Goal: Information Seeking & Learning: Learn about a topic

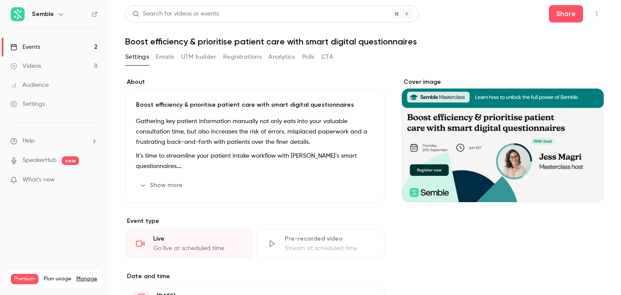
click at [243, 55] on button "Registrations" at bounding box center [242, 57] width 38 height 14
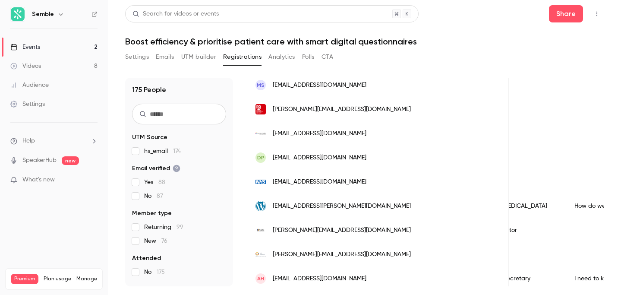
scroll to position [157, 0]
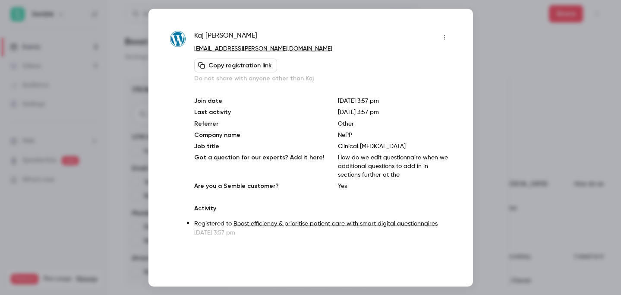
click at [371, 161] on p "How do we edit questionnaire when we additional questions to add in in sections…" at bounding box center [394, 166] width 113 height 26
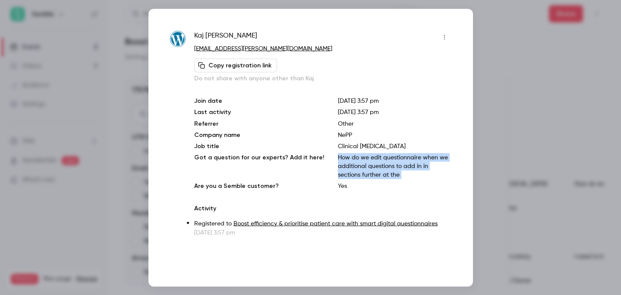
click at [371, 161] on p "How do we edit questionnaire when we additional questions to add in in sections…" at bounding box center [394, 166] width 113 height 26
copy p "How do we edit questionnaire when we additional questions to add in in sections…"
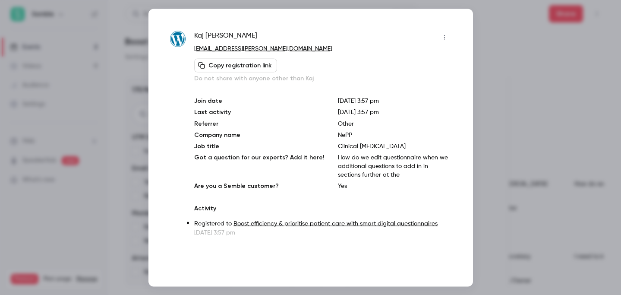
click at [496, 88] on div at bounding box center [310, 147] width 621 height 295
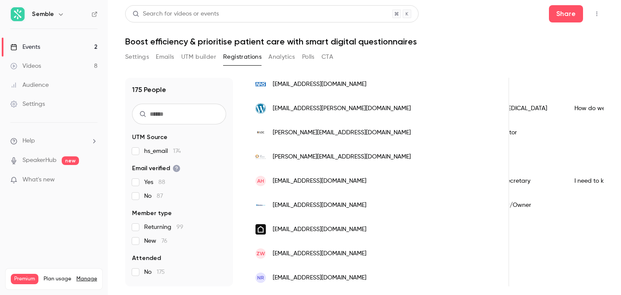
scroll to position [239, 0]
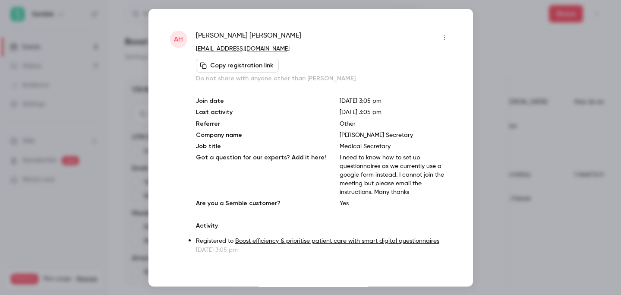
click at [497, 163] on div at bounding box center [310, 147] width 621 height 295
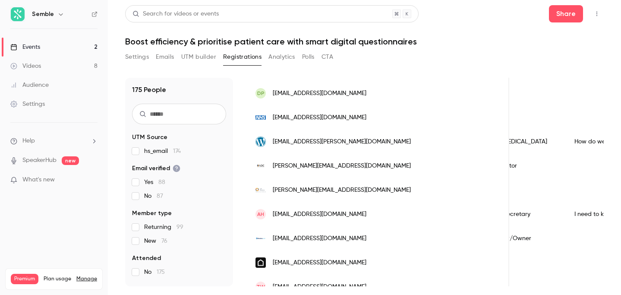
scroll to position [0, 0]
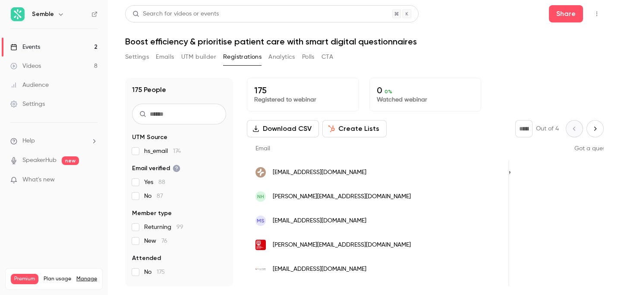
click at [591, 131] on icon "Next page" at bounding box center [594, 128] width 9 height 7
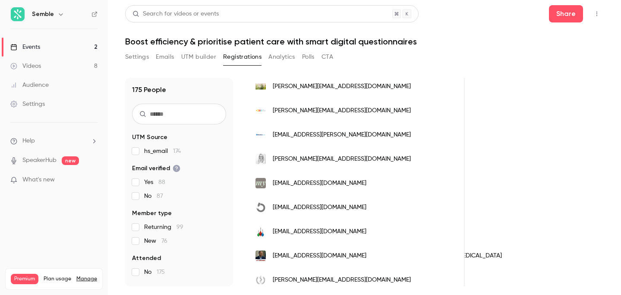
scroll to position [14, 0]
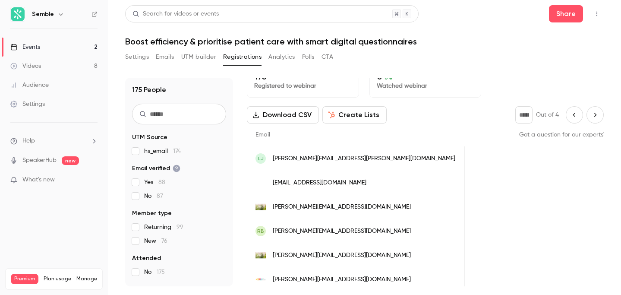
click at [573, 118] on icon "Previous page" at bounding box center [573, 114] width 9 height 7
type input "*"
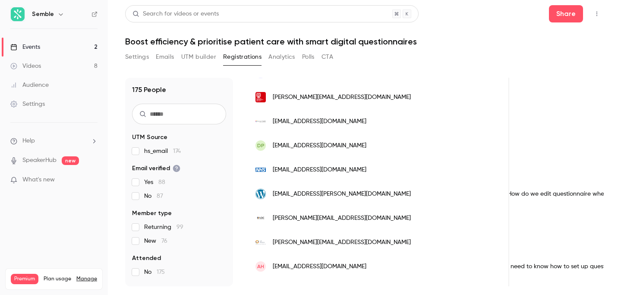
scroll to position [0, 517]
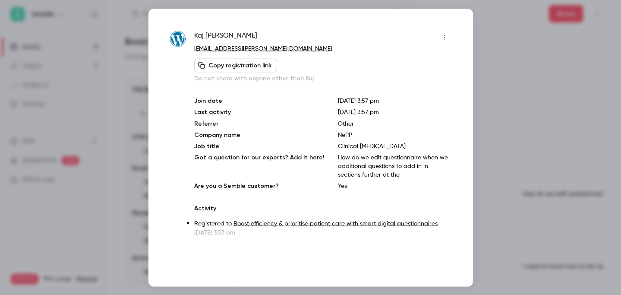
click at [381, 160] on p "How do we edit questionnaire when we additional questions to add in in sections…" at bounding box center [394, 166] width 113 height 26
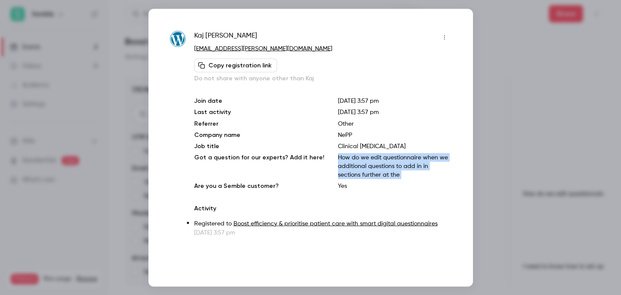
click at [381, 160] on p "How do we edit questionnaire when we additional questions to add in in sections…" at bounding box center [394, 166] width 113 height 26
copy p "How do we edit questionnaire when we additional questions to add in in sections…"
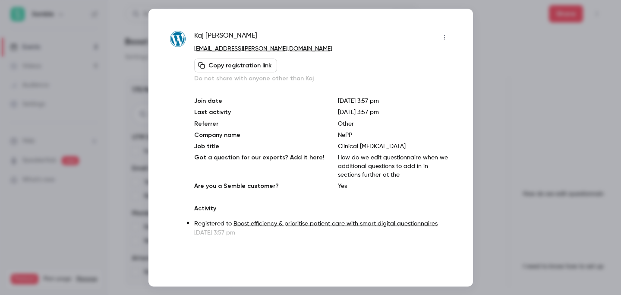
click at [496, 166] on div at bounding box center [310, 147] width 621 height 295
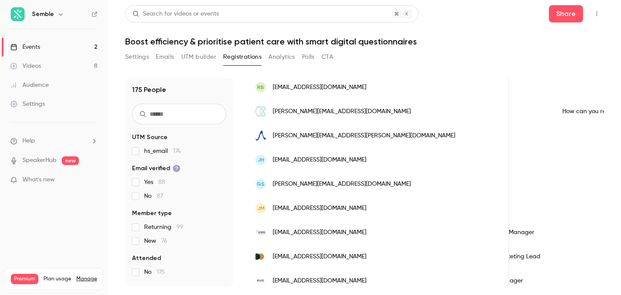
scroll to position [0, 466]
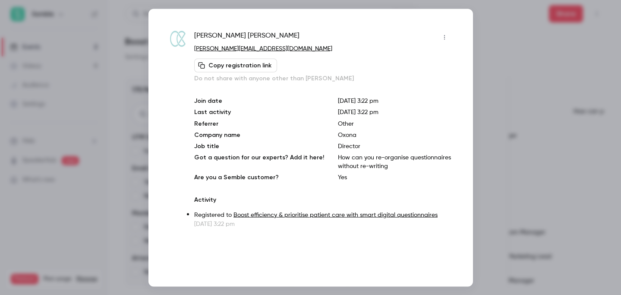
click at [403, 155] on p "How can you re-organise questionnaires without re-writing" at bounding box center [394, 161] width 113 height 17
copy p "How can you re-organise questionnaires without re-writing"
click at [524, 132] on div at bounding box center [310, 147] width 621 height 295
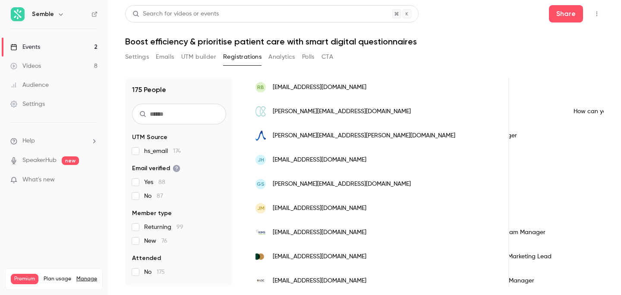
click at [37, 100] on div "Settings" at bounding box center [27, 104] width 35 height 9
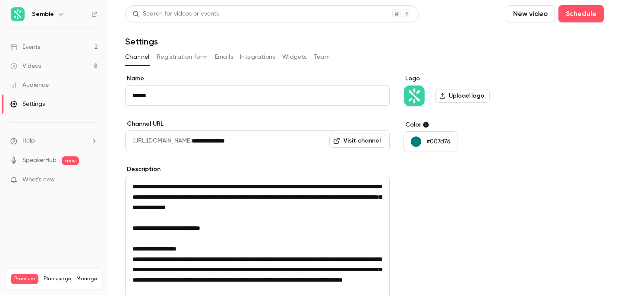
click at [318, 57] on button "Team" at bounding box center [322, 57] width 16 height 14
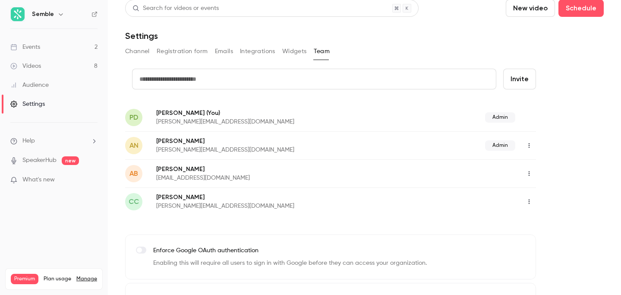
scroll to position [44, 0]
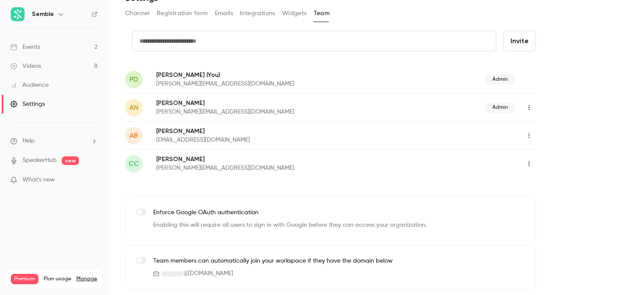
click at [219, 13] on button "Emails" at bounding box center [224, 13] width 18 height 14
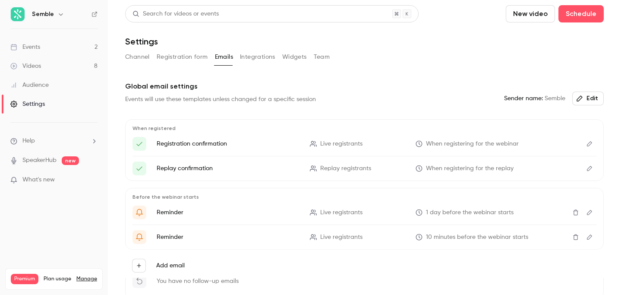
click at [317, 59] on button "Team" at bounding box center [322, 57] width 16 height 14
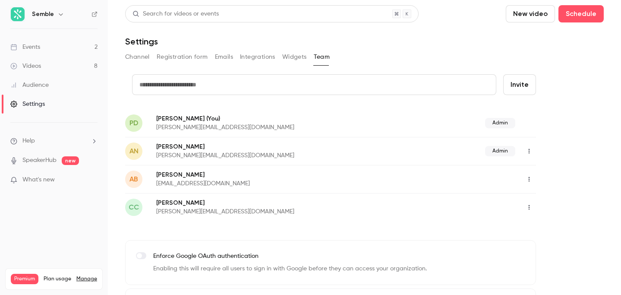
click at [143, 57] on button "Channel" at bounding box center [137, 57] width 25 height 14
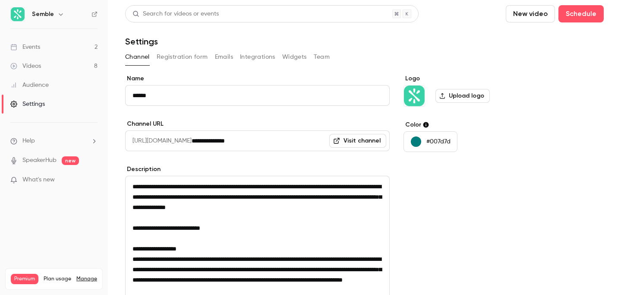
click at [38, 47] on div "Events" at bounding box center [25, 47] width 30 height 9
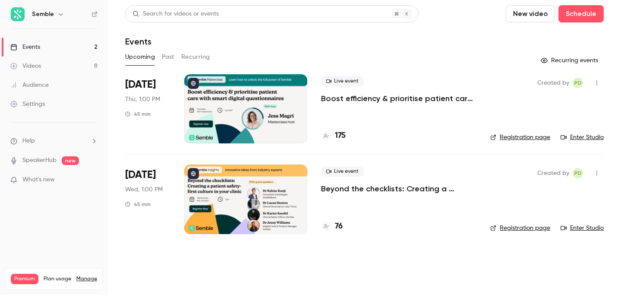
click at [359, 188] on p "Beyond the checklists: Creating a patient safety-first culture in your clinic" at bounding box center [398, 188] width 155 height 10
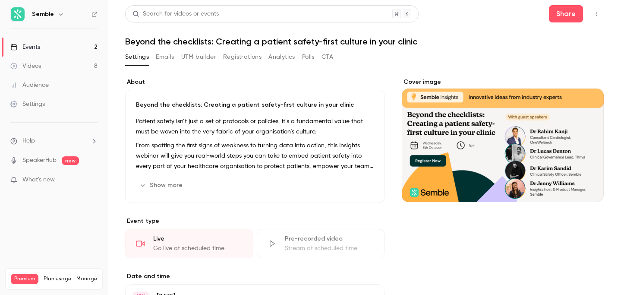
click at [42, 47] on link "Events 2" at bounding box center [54, 47] width 108 height 19
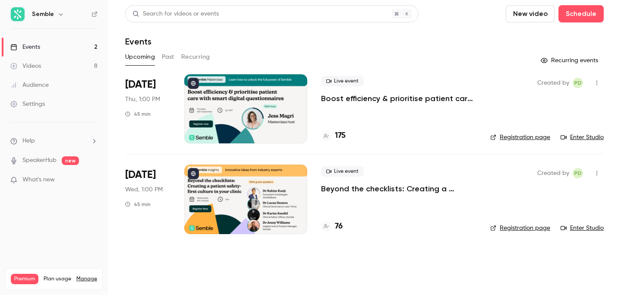
click at [405, 97] on p "Boost efficiency & prioritise patient care with smart digital questionnaires" at bounding box center [398, 98] width 155 height 10
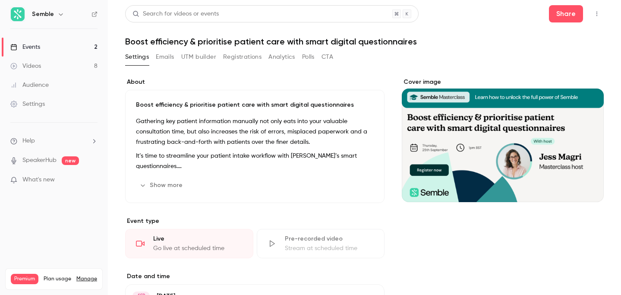
click at [596, 16] on icon "button" at bounding box center [596, 14] width 7 height 6
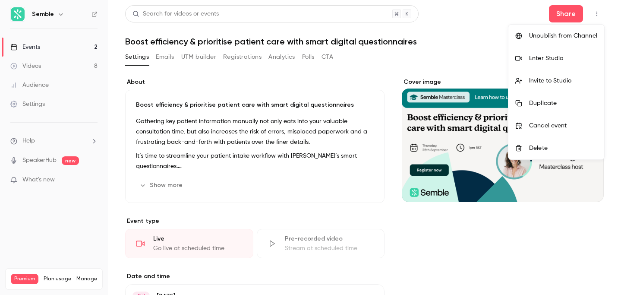
click at [547, 59] on div "Enter Studio" at bounding box center [563, 58] width 68 height 9
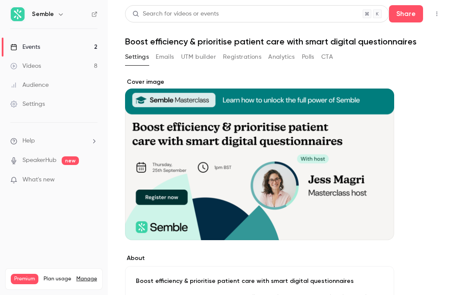
click at [251, 53] on button "Registrations" at bounding box center [242, 57] width 38 height 14
